Goal: Complete application form

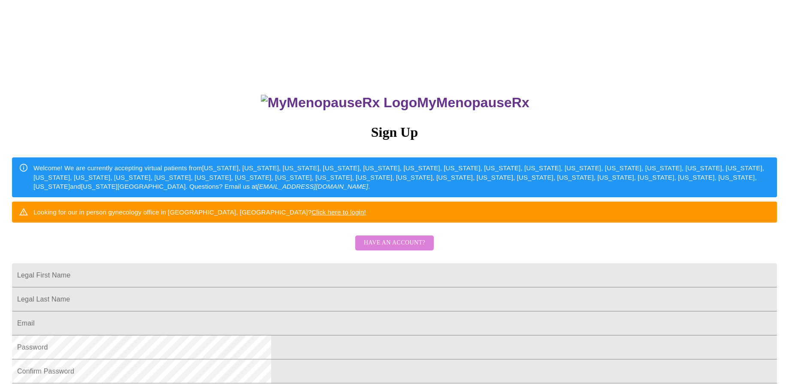
click at [406, 248] on span "Have an account?" at bounding box center [394, 243] width 61 height 11
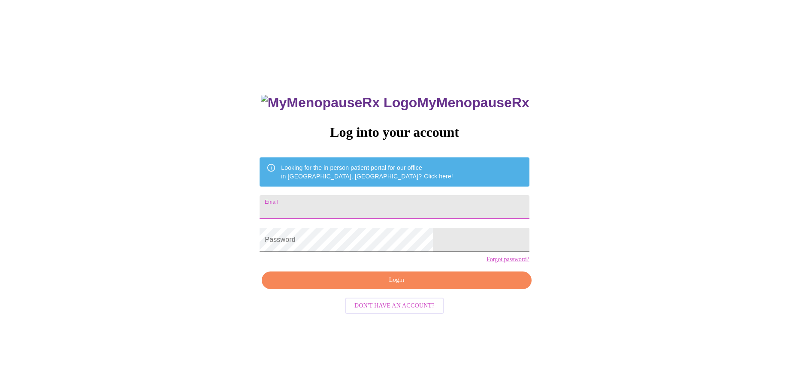
click at [357, 210] on input "Email" at bounding box center [394, 207] width 269 height 24
type input "[EMAIL_ADDRESS][DOMAIN_NAME]"
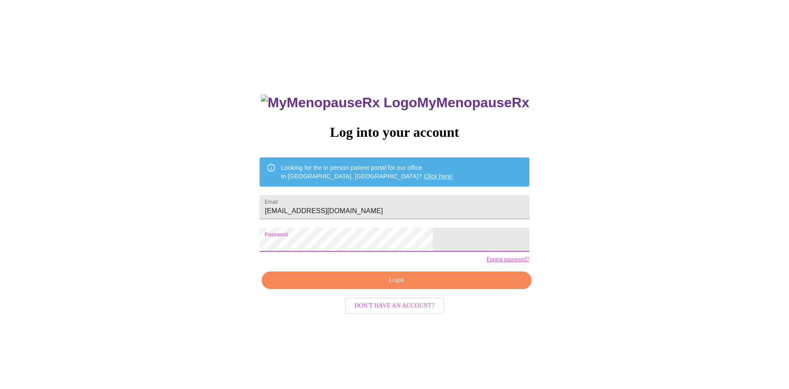
click at [397, 286] on span "Login" at bounding box center [397, 280] width 250 height 11
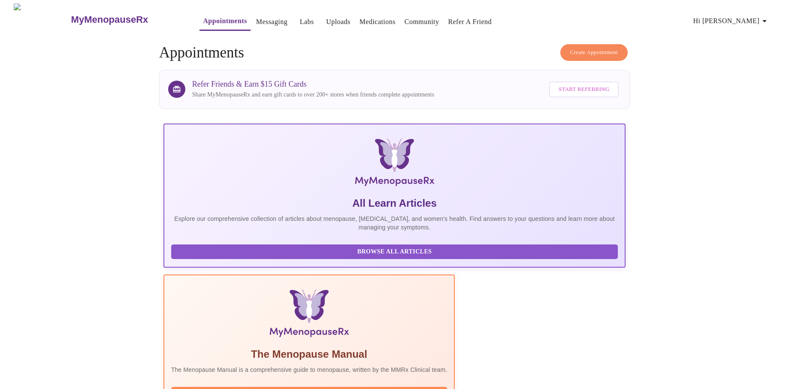
scroll to position [129, 0]
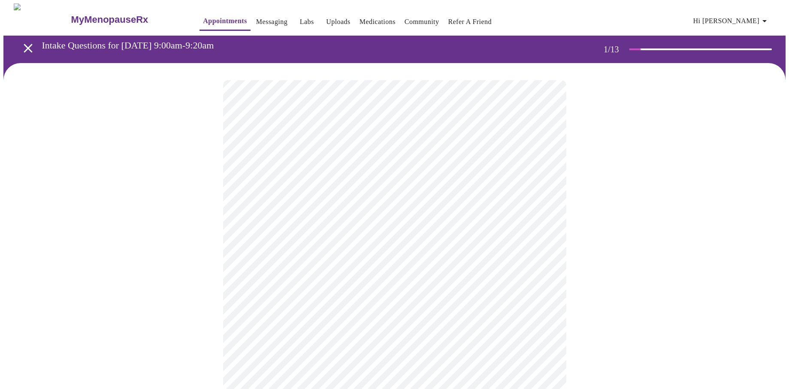
click at [372, 192] on body "MyMenopauseRx Appointments Messaging Labs Uploads Medications Community Refer a…" at bounding box center [394, 395] width 782 height 784
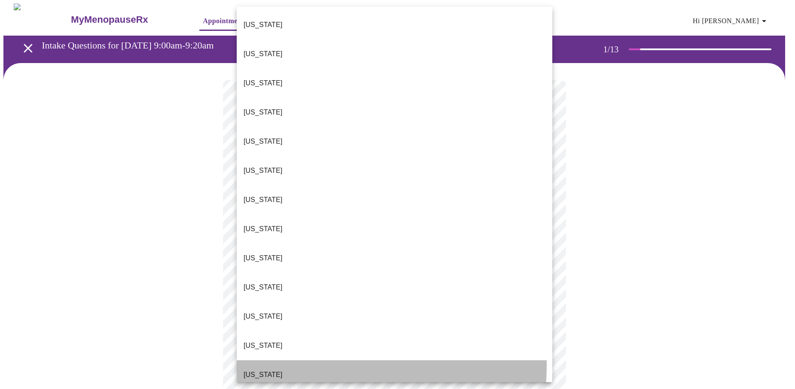
click at [326, 360] on li "[US_STATE]" at bounding box center [395, 374] width 316 height 29
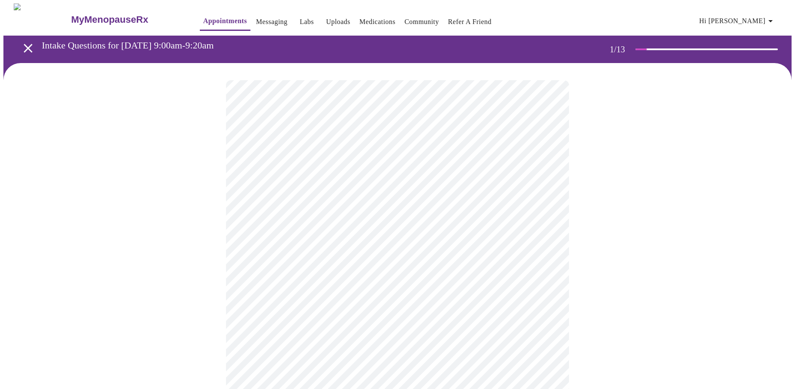
click at [314, 252] on body "MyMenopauseRx Appointments Messaging Labs Uploads Medications Community Refer a…" at bounding box center [397, 392] width 789 height 779
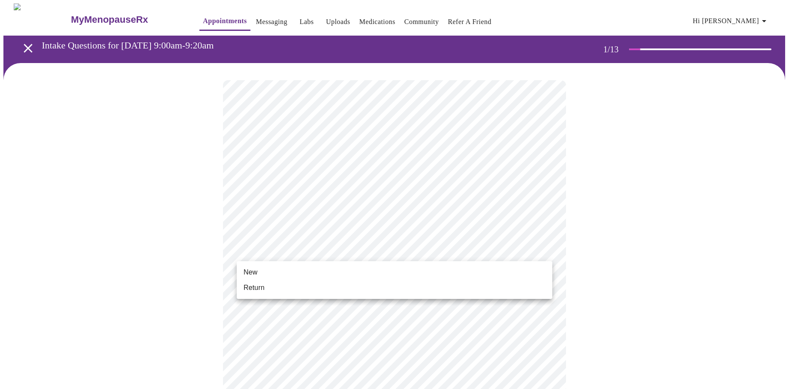
click at [309, 281] on li "Return" at bounding box center [395, 287] width 316 height 15
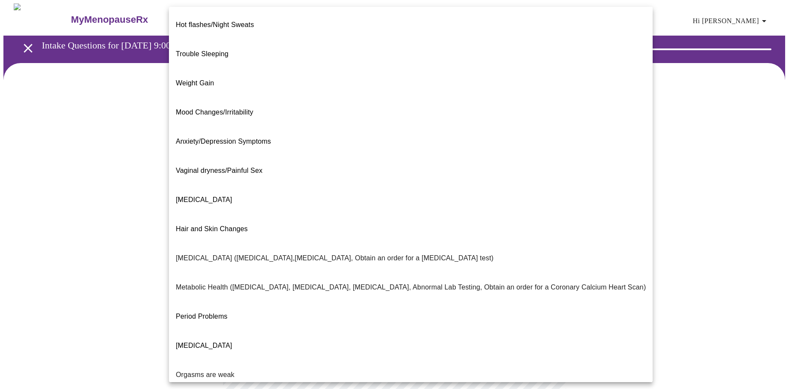
click at [350, 174] on body "MyMenopauseRx Appointments Messaging Labs Uploads Medications Community Refer a…" at bounding box center [397, 261] width 789 height 516
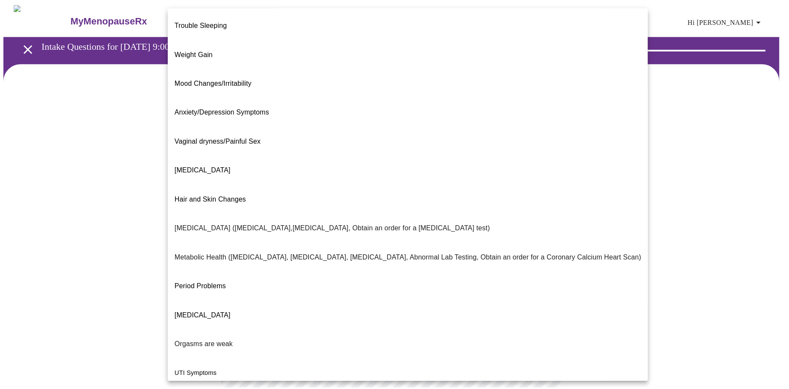
scroll to position [55, 0]
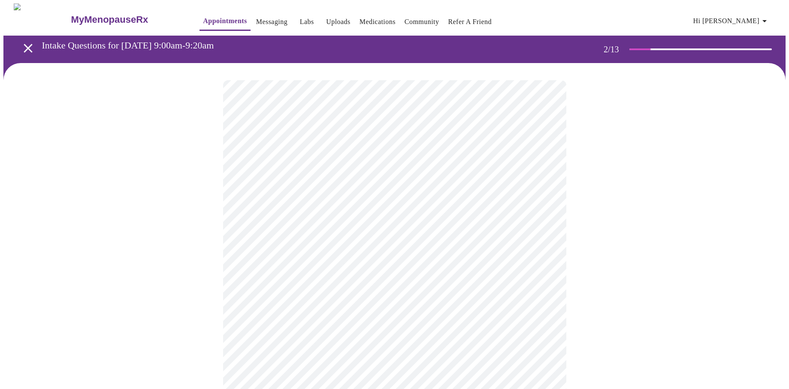
click at [532, 262] on body "MyMenopauseRx Appointments Messaging Labs Uploads Medications Community Refer a…" at bounding box center [394, 258] width 782 height 511
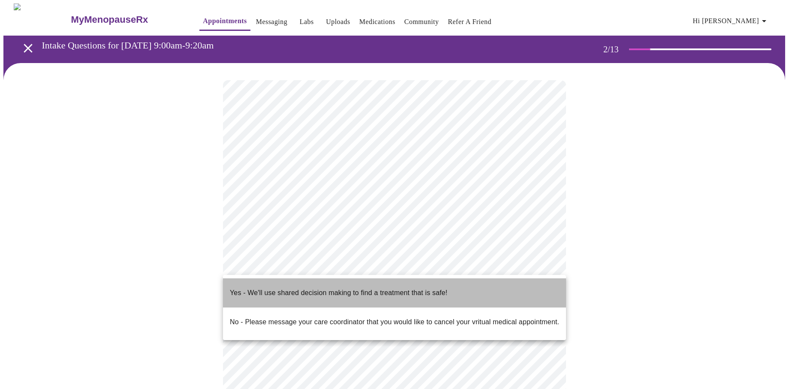
click at [450, 284] on li "Yes - We'll use shared decision making to find a treatment that is safe!" at bounding box center [394, 292] width 343 height 29
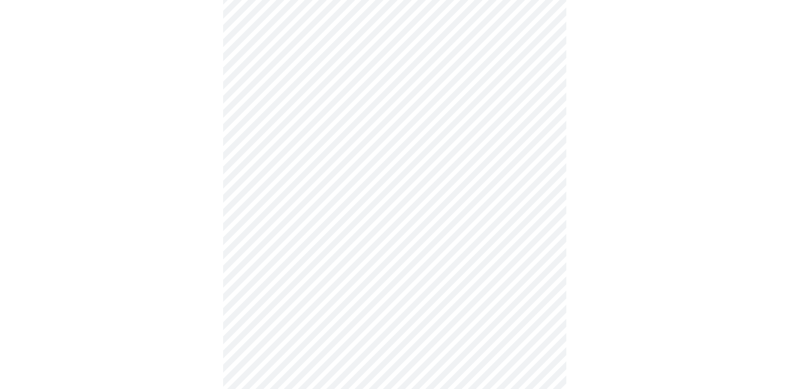
scroll to position [0, 0]
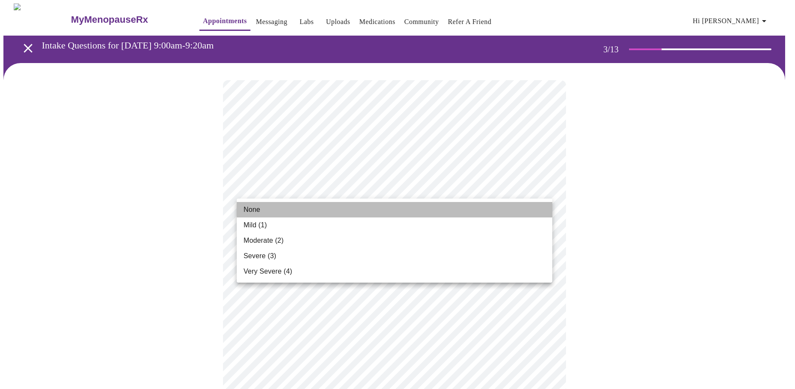
click at [496, 205] on li "None" at bounding box center [395, 209] width 316 height 15
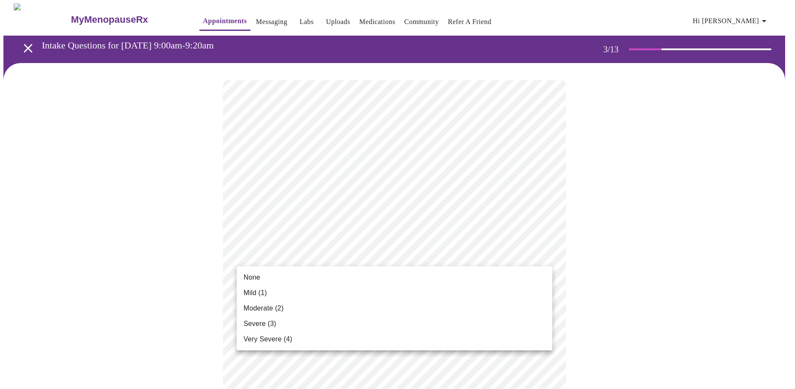
click at [489, 274] on li "None" at bounding box center [395, 277] width 316 height 15
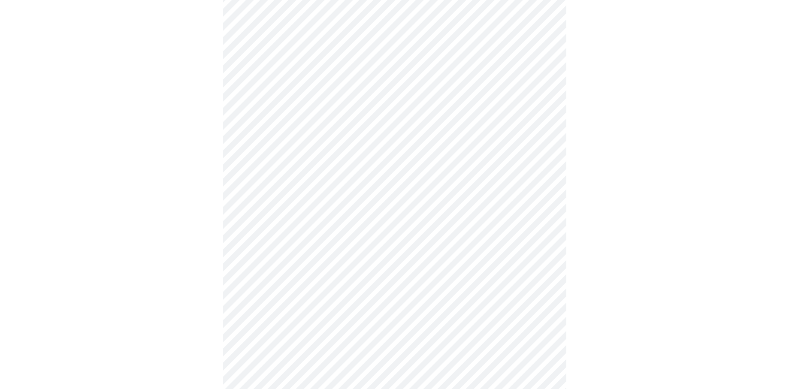
scroll to position [129, 0]
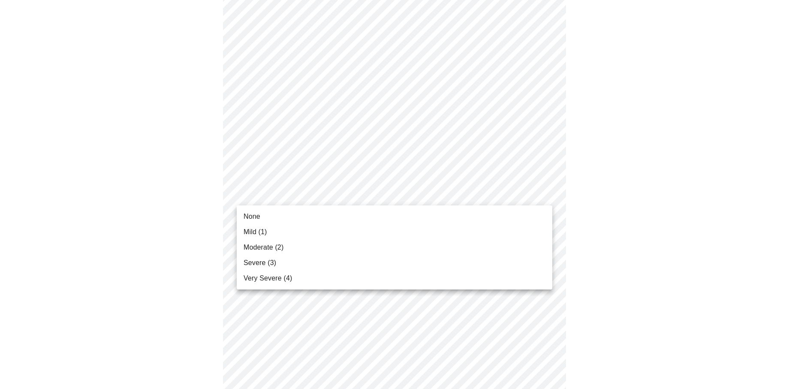
click at [459, 222] on li "None" at bounding box center [395, 216] width 316 height 15
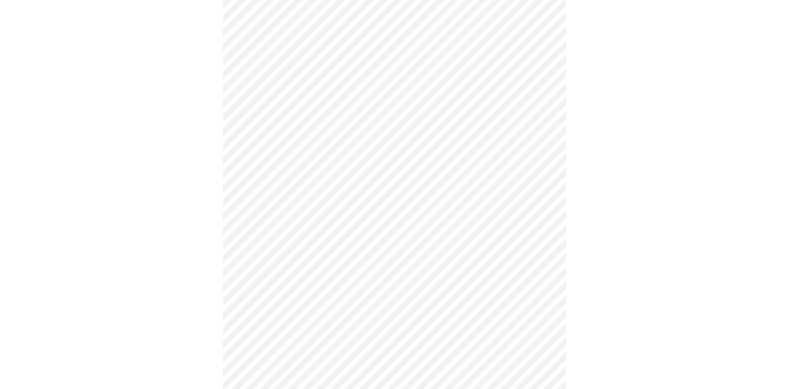
scroll to position [215, 0]
click at [483, 174] on body "MyMenopauseRx Appointments Messaging Labs Uploads Medications Community Refer a…" at bounding box center [394, 341] width 782 height 1105
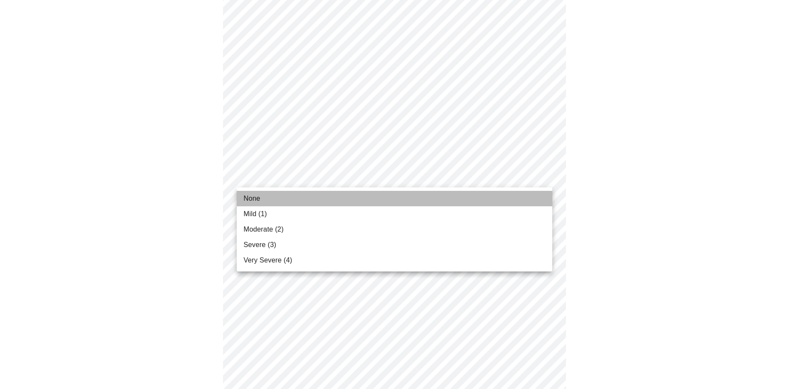
click at [478, 197] on li "None" at bounding box center [395, 198] width 316 height 15
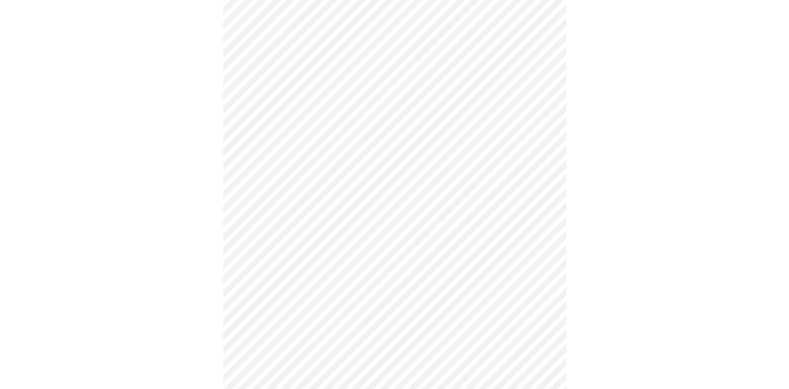
click at [453, 239] on body "MyMenopauseRx Appointments Messaging Labs Uploads Medications Community Refer a…" at bounding box center [394, 335] width 782 height 1093
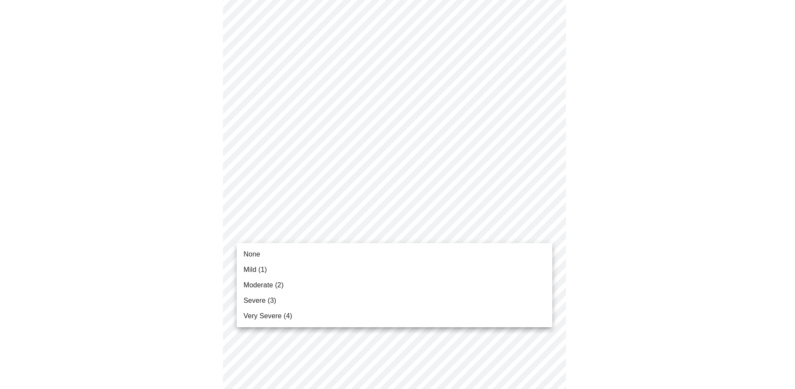
click at [447, 250] on li "None" at bounding box center [395, 254] width 316 height 15
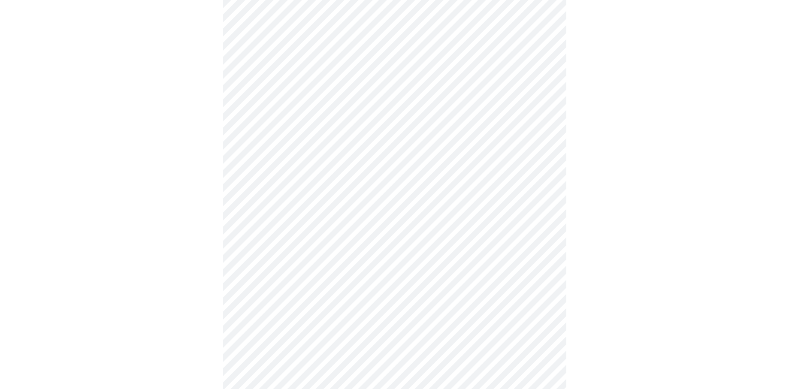
scroll to position [343, 0]
click at [439, 163] on body "MyMenopauseRx Appointments Messaging Labs Uploads Medications Community Refer a…" at bounding box center [394, 200] width 782 height 1081
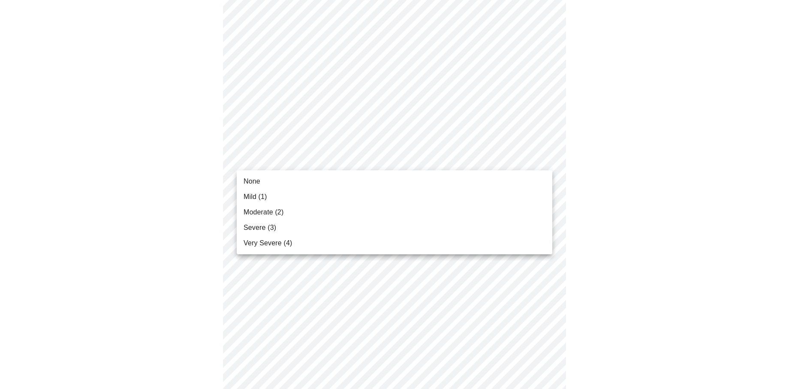
click at [435, 178] on li "None" at bounding box center [395, 181] width 316 height 15
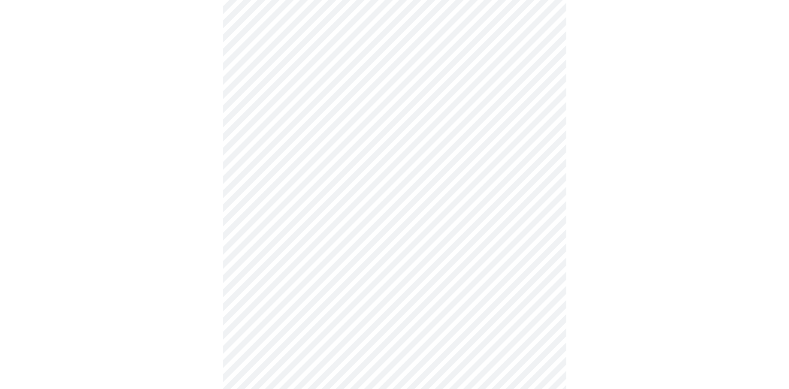
click at [414, 307] on body "MyMenopauseRx Appointments Messaging Labs Uploads Medications Community Refer a…" at bounding box center [394, 194] width 782 height 1069
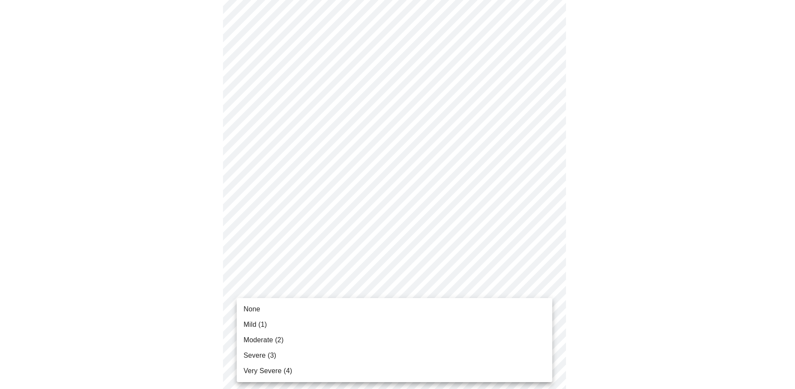
click at [412, 336] on li "Moderate (2)" at bounding box center [395, 339] width 316 height 15
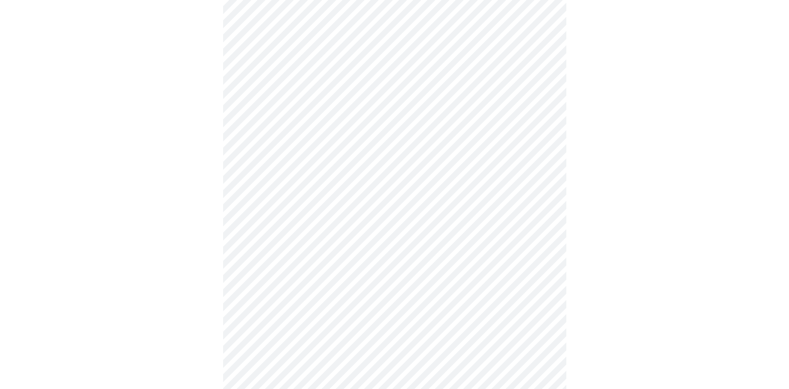
click at [394, 221] on body "MyMenopauseRx Appointments Messaging Labs Uploads Medications Community Refer a…" at bounding box center [394, 188] width 782 height 1057
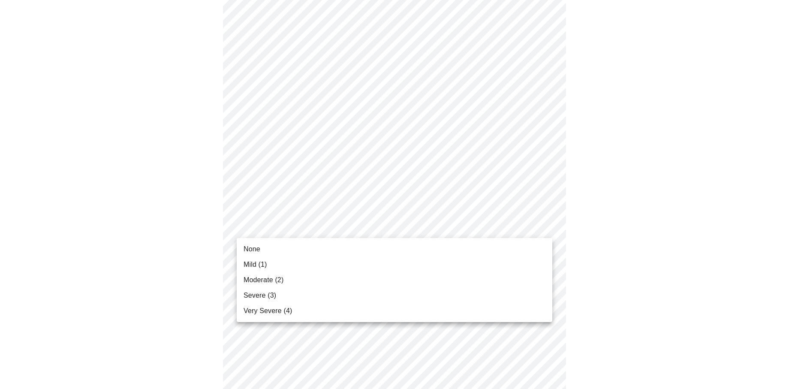
click at [387, 248] on li "None" at bounding box center [395, 249] width 316 height 15
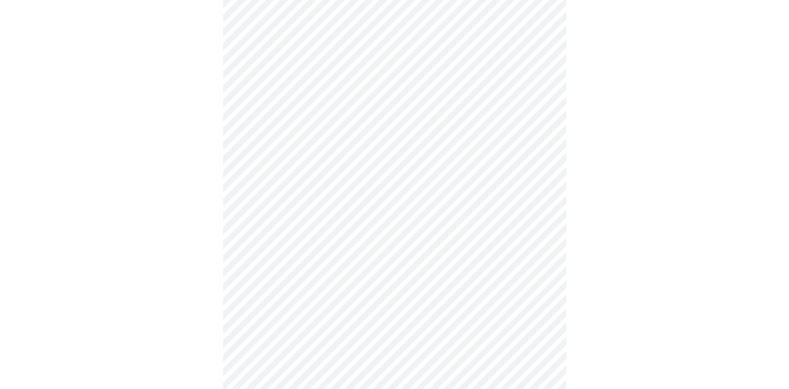
scroll to position [515, 0]
click at [342, 268] on body "MyMenopauseRx Appointments Messaging Labs Uploads Medications Community Refer a…" at bounding box center [394, 11] width 782 height 1045
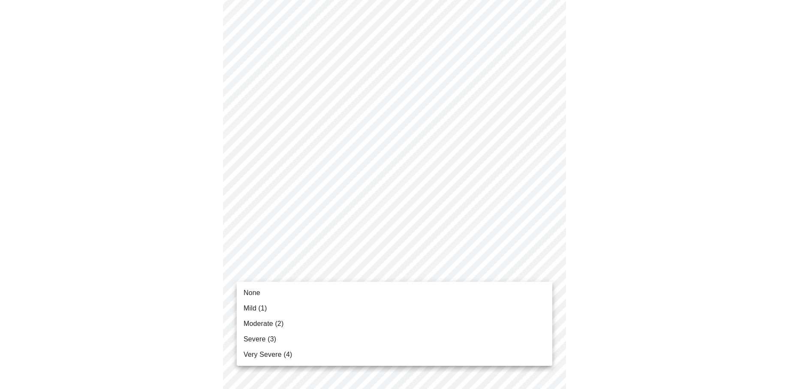
click at [330, 326] on li "Moderate (2)" at bounding box center [395, 323] width 316 height 15
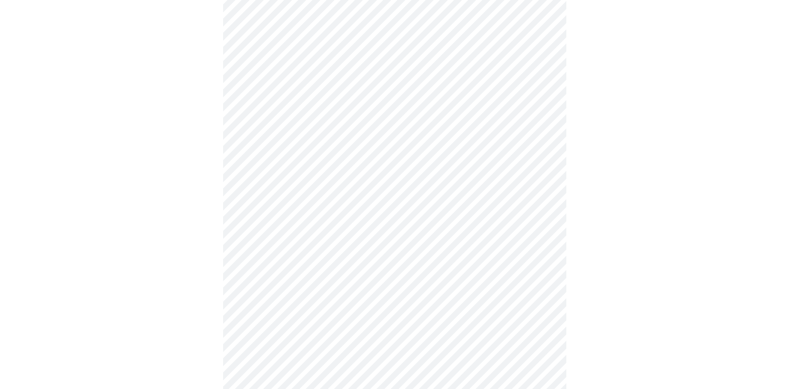
click at [384, 199] on body "MyMenopauseRx Appointments Messaging Labs Uploads Medications Community Refer a…" at bounding box center [394, 5] width 782 height 1033
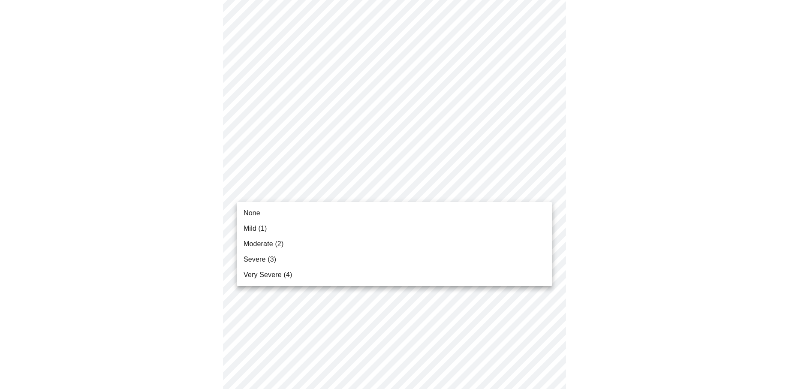
click at [384, 212] on li "None" at bounding box center [395, 212] width 316 height 15
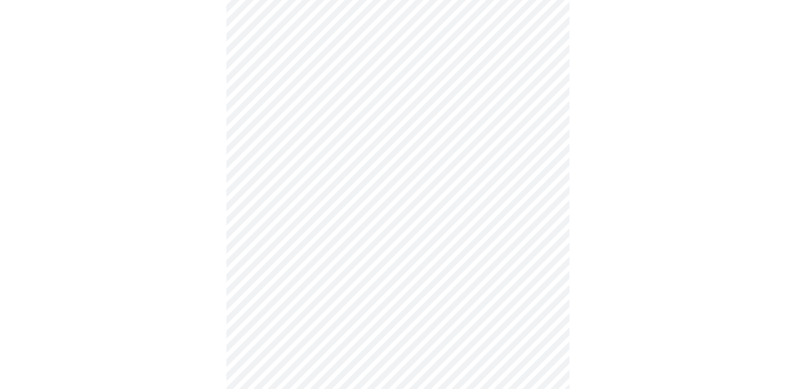
scroll to position [632, 0]
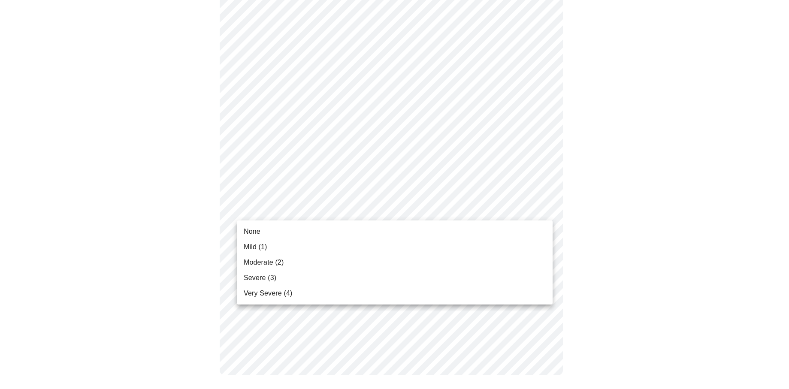
click at [422, 232] on li "None" at bounding box center [395, 231] width 316 height 15
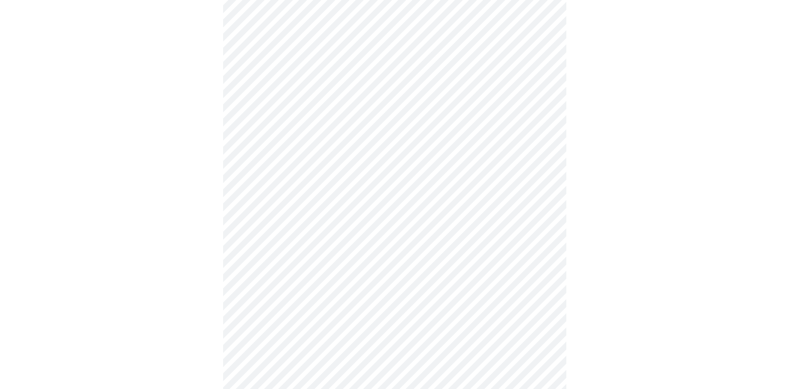
scroll to position [257, 0]
click at [543, 270] on body "MyMenopauseRx Appointments Messaging Labs Uploads Medications Community Refer a…" at bounding box center [394, 169] width 782 height 847
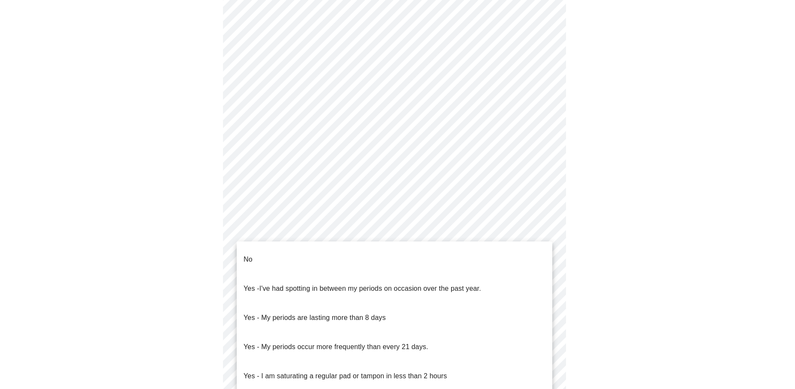
click at [373, 263] on li "No" at bounding box center [395, 259] width 316 height 29
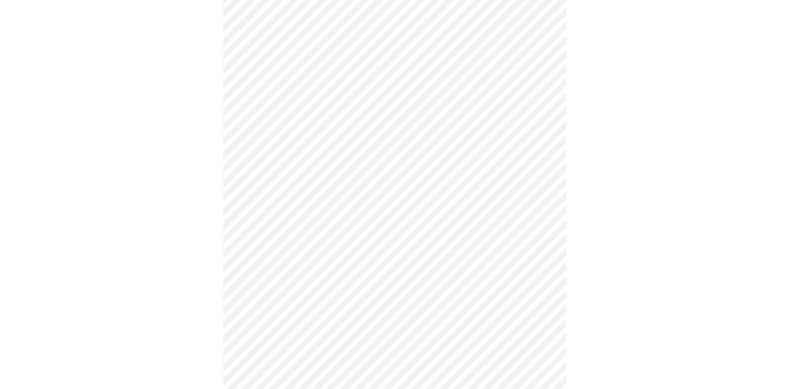
scroll to position [386, 0]
click at [407, 205] on body "MyMenopauseRx Appointments Messaging Labs Uploads Medications Community Refer a…" at bounding box center [394, 38] width 782 height 842
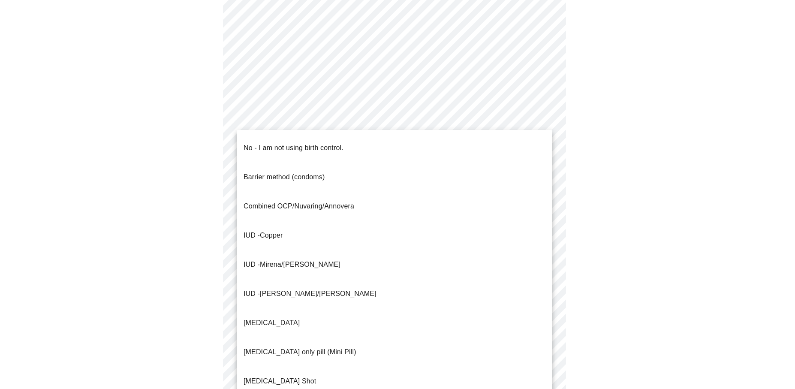
click at [392, 144] on li "No - I am not using birth control." at bounding box center [395, 147] width 316 height 29
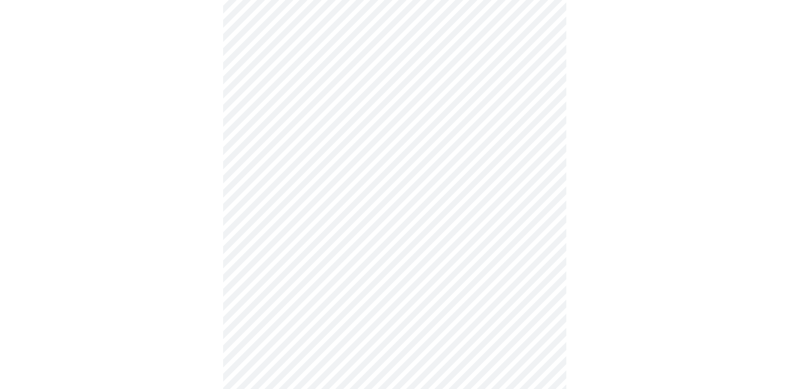
click at [424, 257] on body "MyMenopauseRx Appointments Messaging Labs Uploads Medications Community Refer a…" at bounding box center [394, 35] width 782 height 837
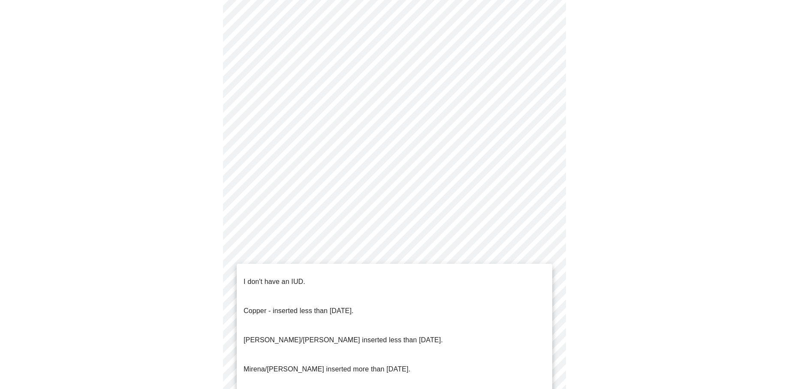
click at [419, 278] on li "I don't have an IUD." at bounding box center [395, 281] width 316 height 29
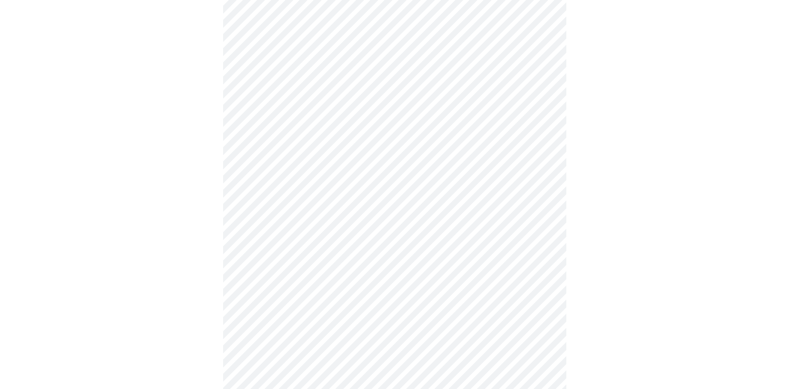
click at [393, 323] on body "MyMenopauseRx Appointments Messaging Labs Uploads Medications Community Refer a…" at bounding box center [394, 32] width 782 height 831
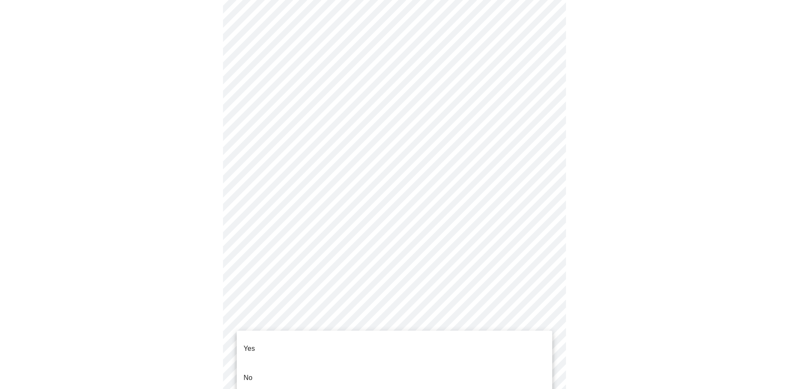
click at [390, 340] on li "Yes" at bounding box center [395, 348] width 316 height 29
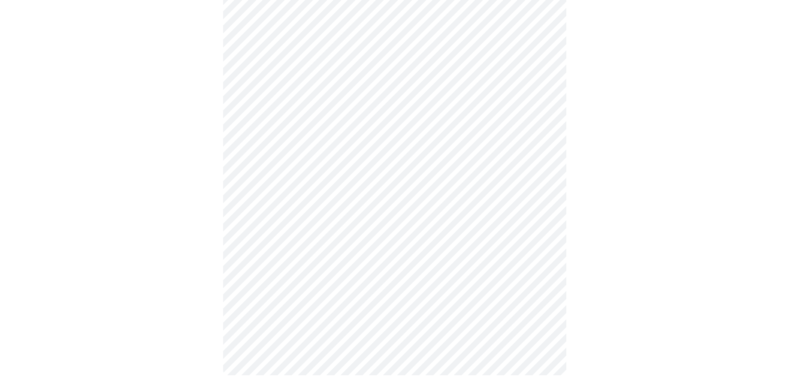
scroll to position [0, 0]
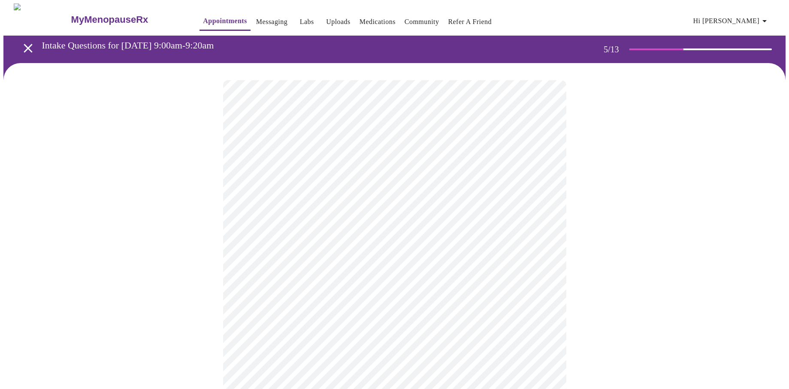
click at [615, 216] on div at bounding box center [394, 350] width 782 height 574
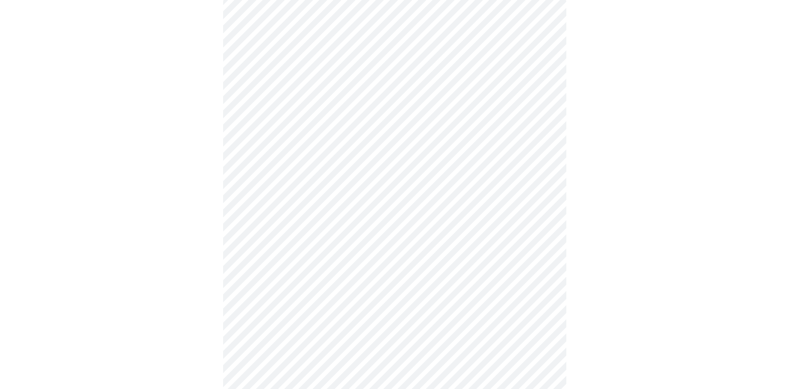
scroll to position [86, 0]
click at [494, 215] on body "MyMenopauseRx Appointments Messaging Labs Uploads Medications Community Refer a…" at bounding box center [394, 235] width 782 height 634
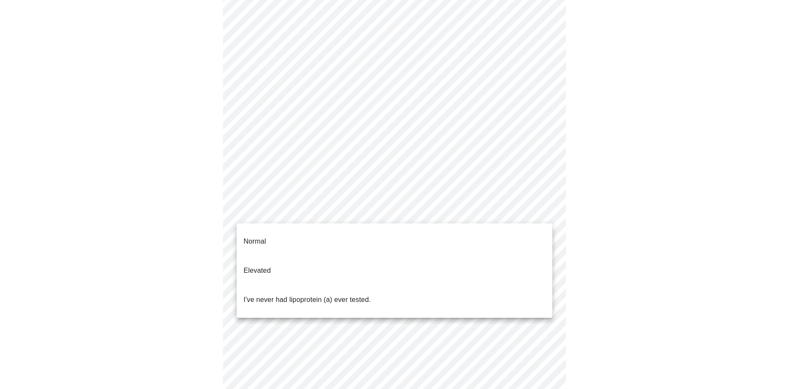
click at [490, 231] on li "Normal" at bounding box center [395, 241] width 316 height 29
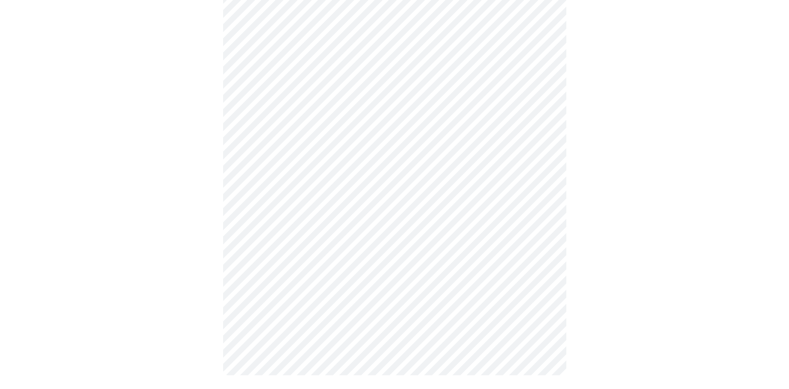
scroll to position [0, 0]
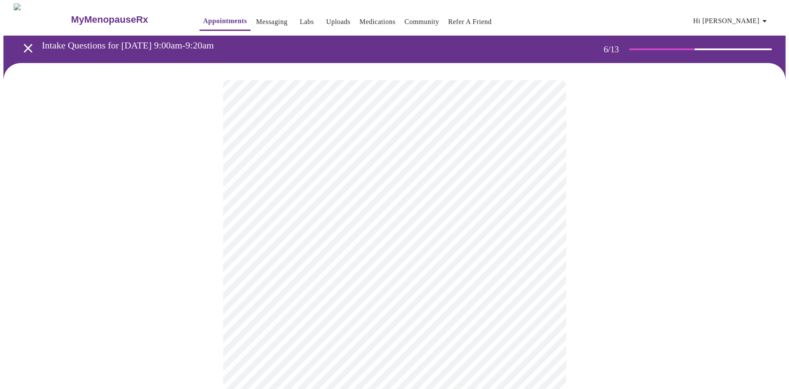
click at [583, 233] on div at bounding box center [394, 259] width 782 height 393
click at [686, 259] on div at bounding box center [394, 250] width 782 height 375
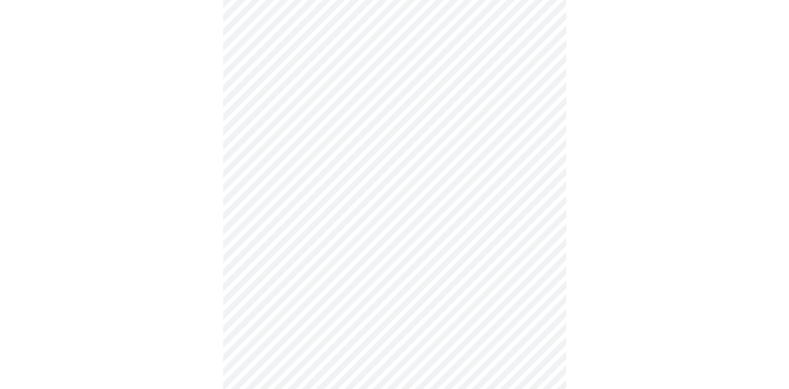
scroll to position [2145, 0]
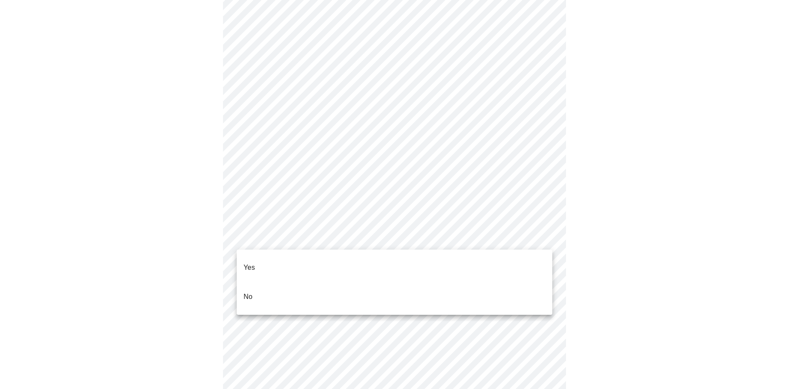
click at [497, 282] on li "No" at bounding box center [395, 296] width 316 height 29
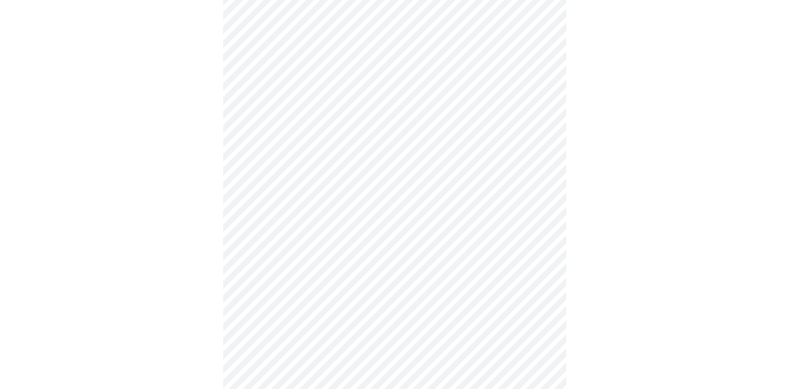
scroll to position [686, 0]
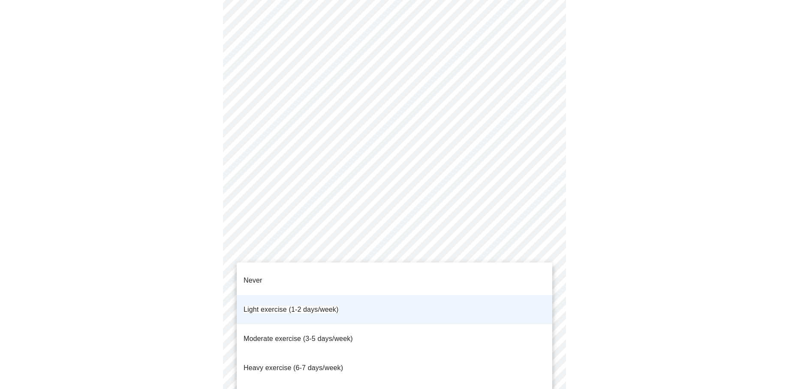
click at [526, 324] on li "Moderate exercise (3-5 days/week)" at bounding box center [395, 338] width 316 height 29
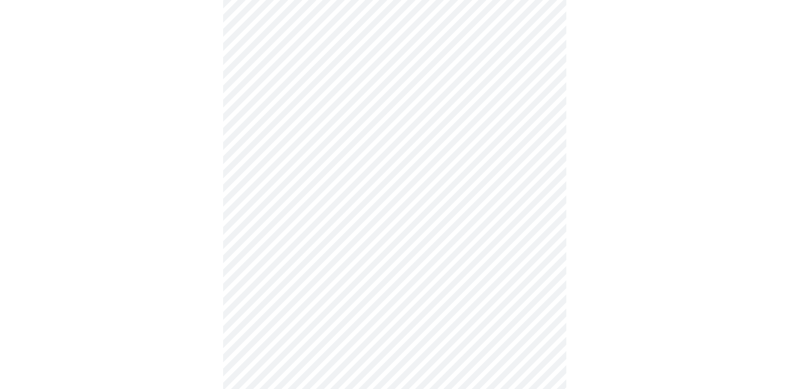
scroll to position [367, 0]
